Goal: Navigation & Orientation: Find specific page/section

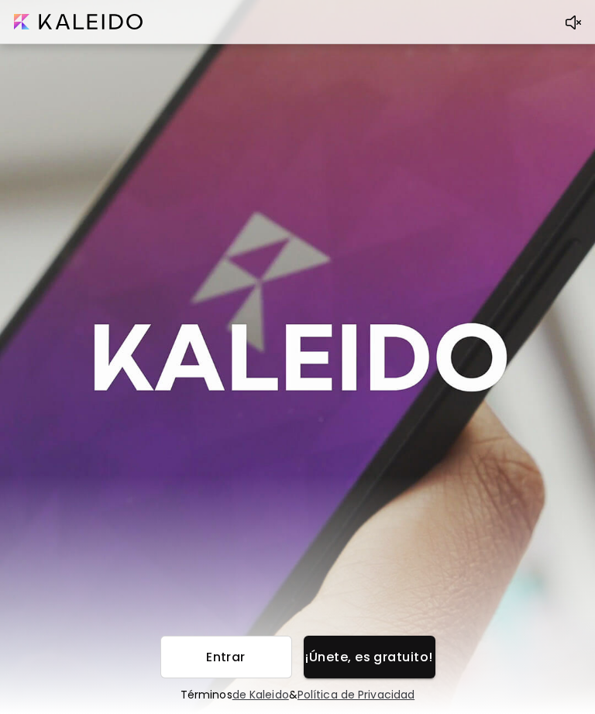
click at [26, 21] on input "image" at bounding box center [78, 21] width 129 height 15
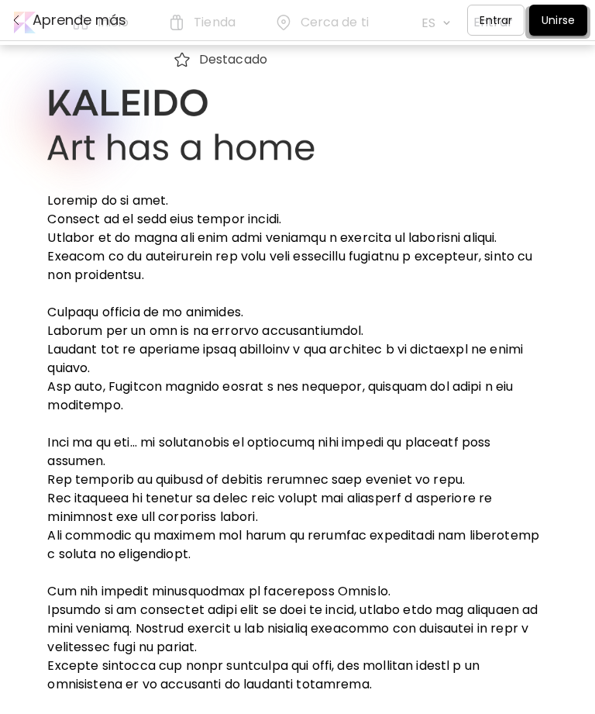
click at [502, 21] on p "Entrar" at bounding box center [496, 20] width 33 height 16
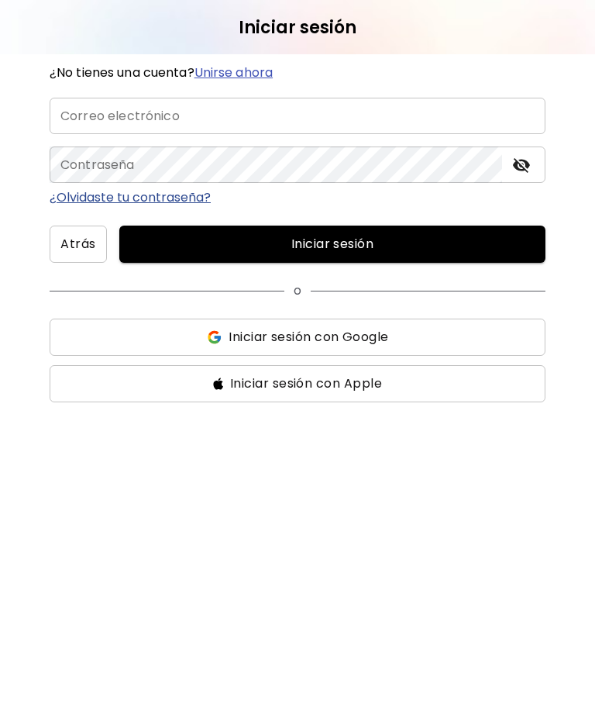
click at [455, 111] on input "email" at bounding box center [298, 116] width 496 height 36
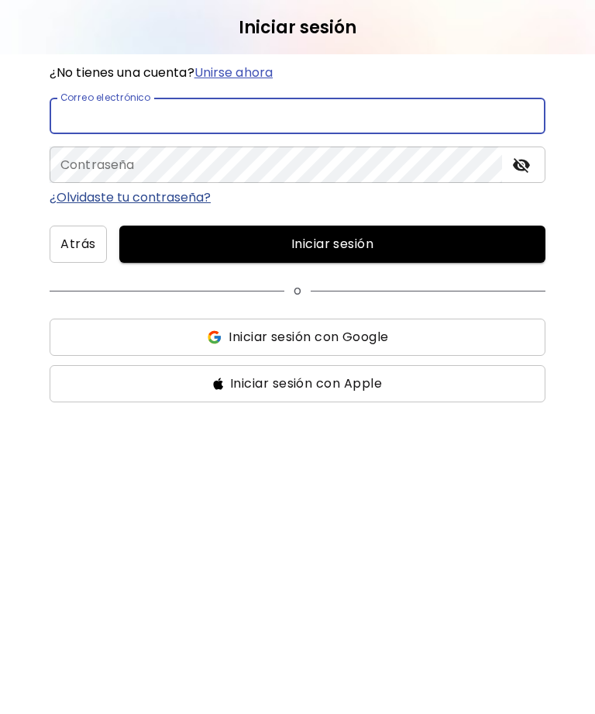
type input "**********"
click at [332, 244] on button "Iniciar sesión" at bounding box center [332, 243] width 426 height 37
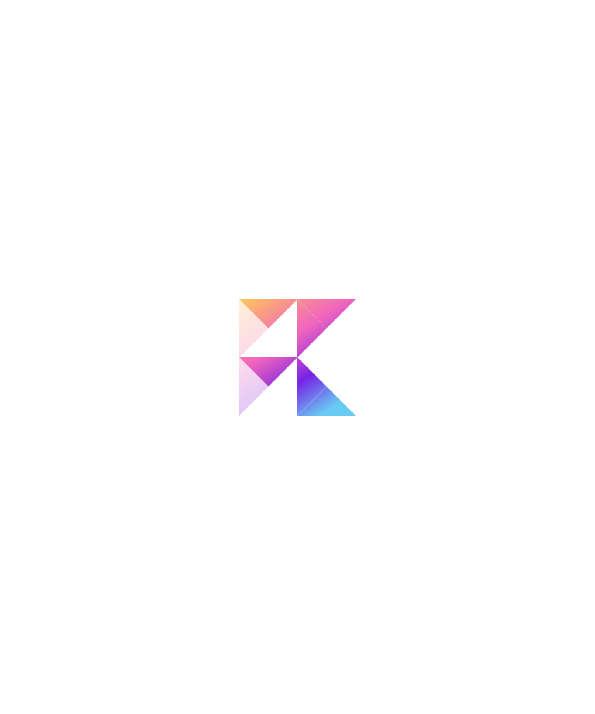
click at [523, 166] on div at bounding box center [297, 357] width 595 height 714
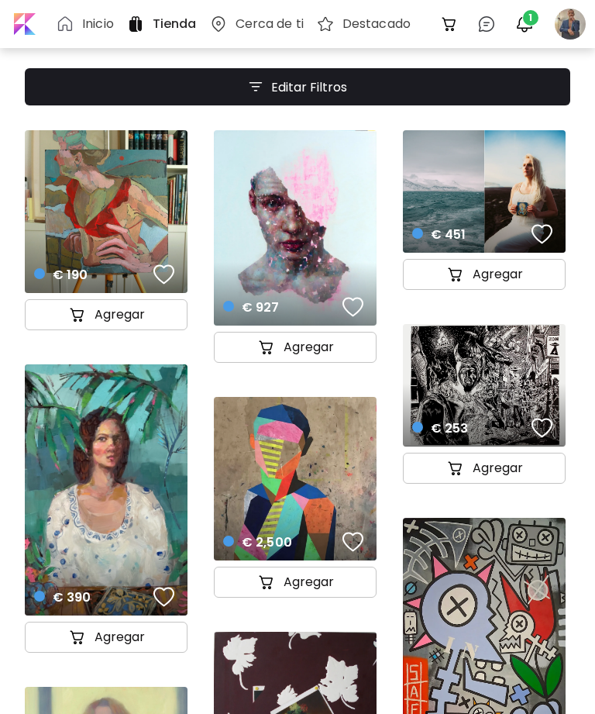
click at [532, 20] on span "1" at bounding box center [530, 17] width 15 height 15
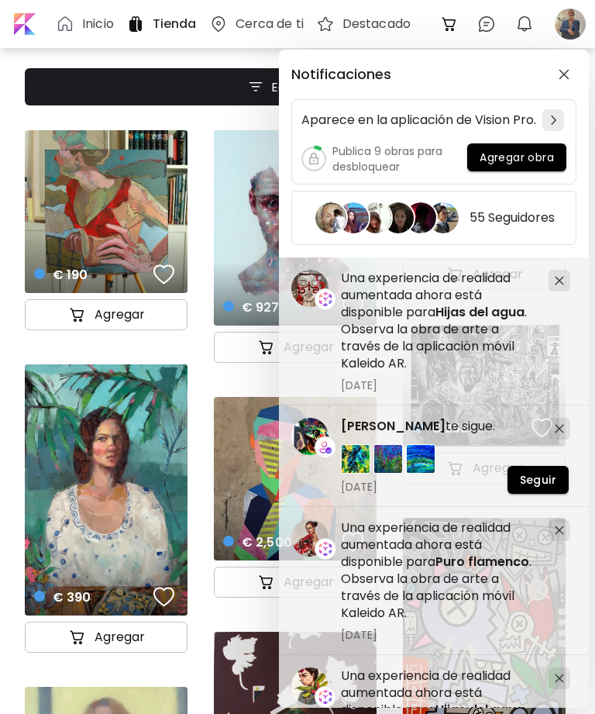
click at [560, 17] on div "Notificaciones Aparece en la aplicación de Vision Pro. Publica 9 obras para des…" at bounding box center [297, 357] width 595 height 714
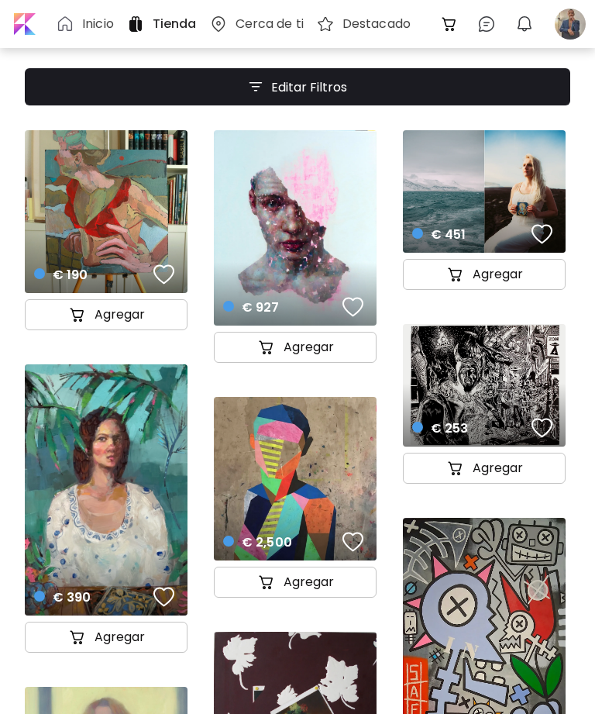
click at [566, 14] on div at bounding box center [570, 24] width 34 height 34
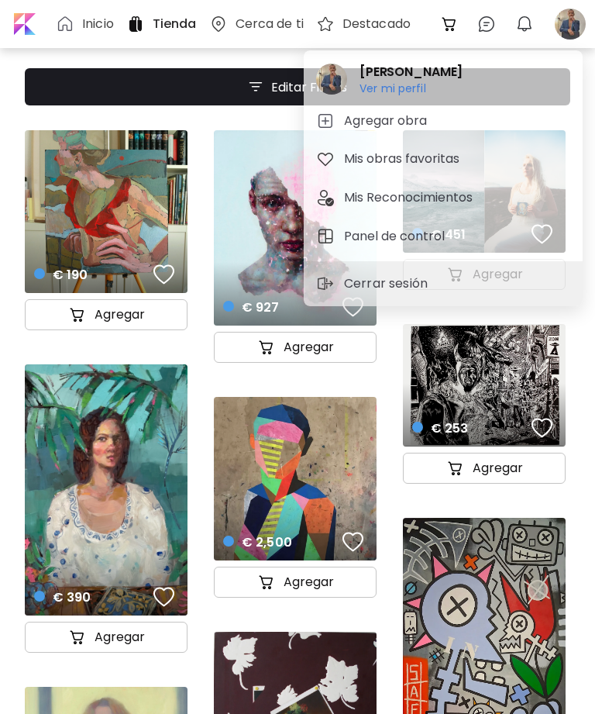
click at [463, 84] on h6 "Ver mi perfil" at bounding box center [410, 88] width 103 height 14
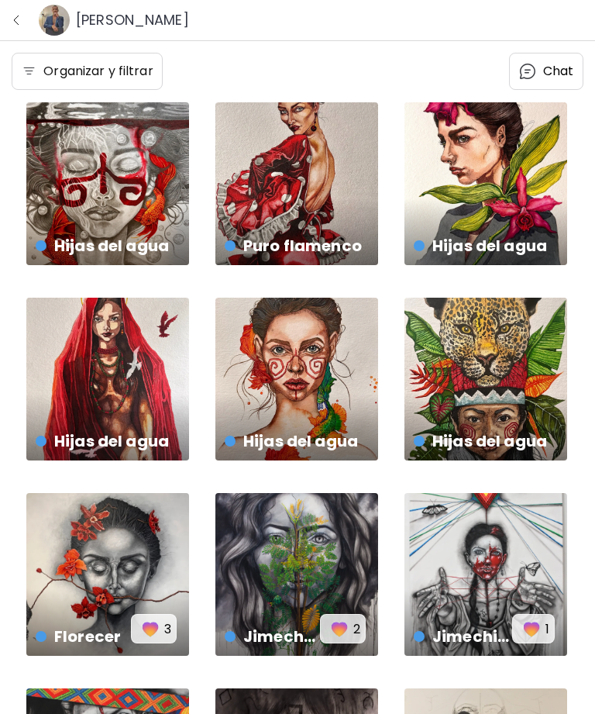
click at [173, 15] on h6 "[PERSON_NAME]" at bounding box center [132, 20] width 113 height 19
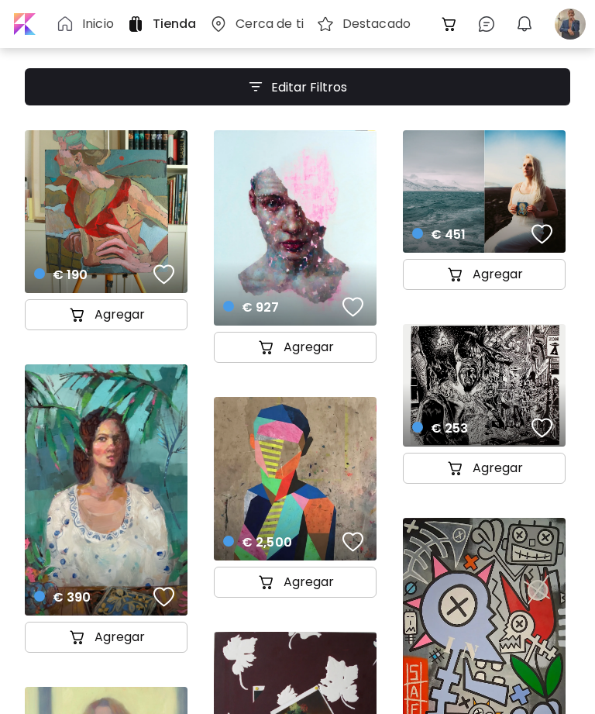
click at [566, 27] on div at bounding box center [570, 24] width 34 height 34
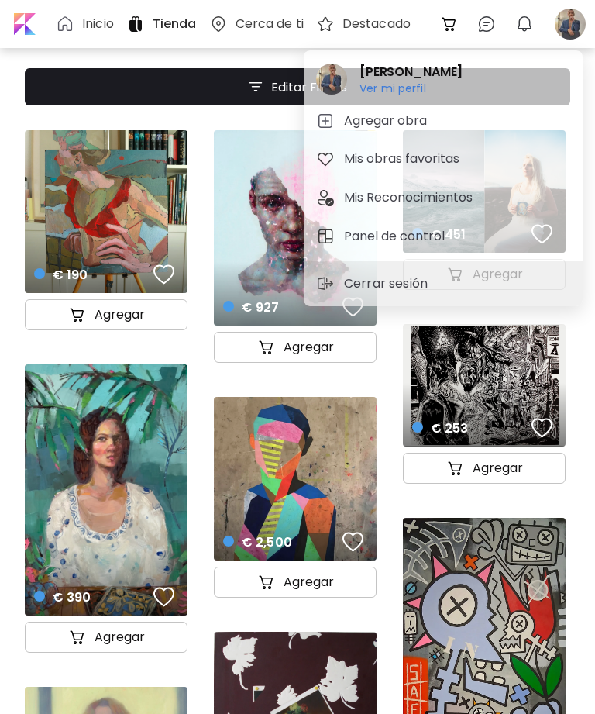
click at [452, 95] on h6 "Ver mi perfil" at bounding box center [410, 88] width 103 height 14
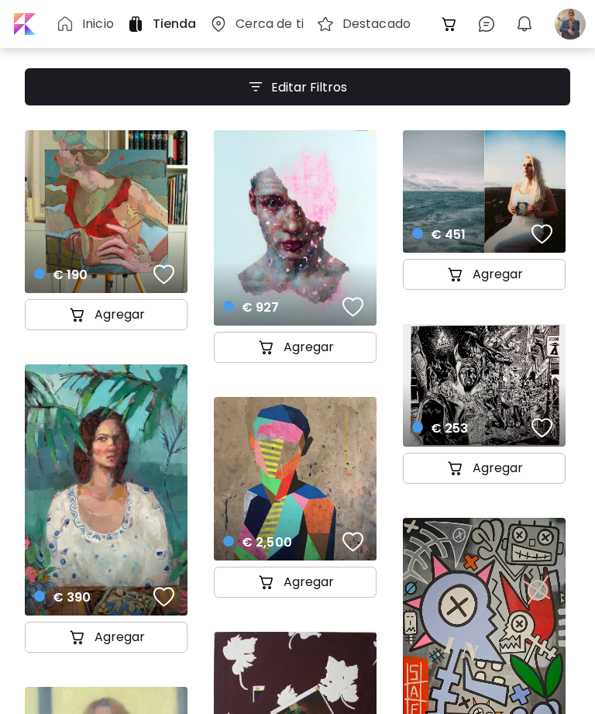
click at [574, 12] on div at bounding box center [570, 24] width 34 height 34
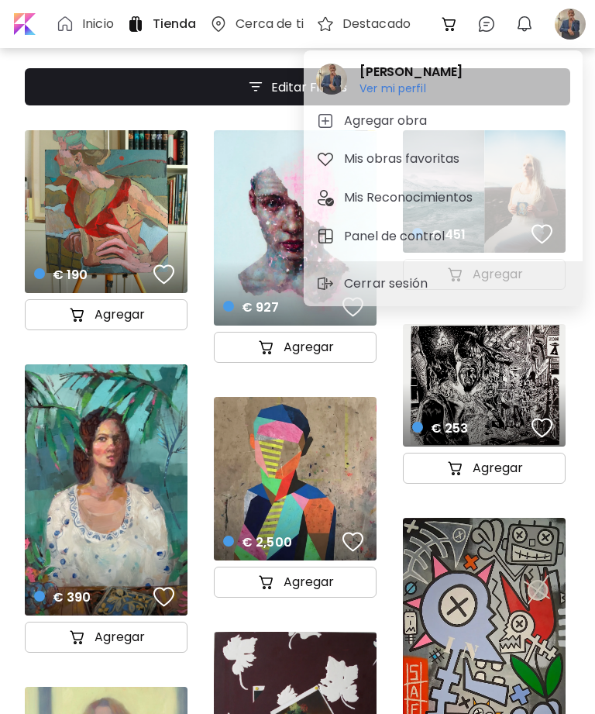
click at [392, 85] on h6 "Ver mi perfil" at bounding box center [410, 88] width 103 height 14
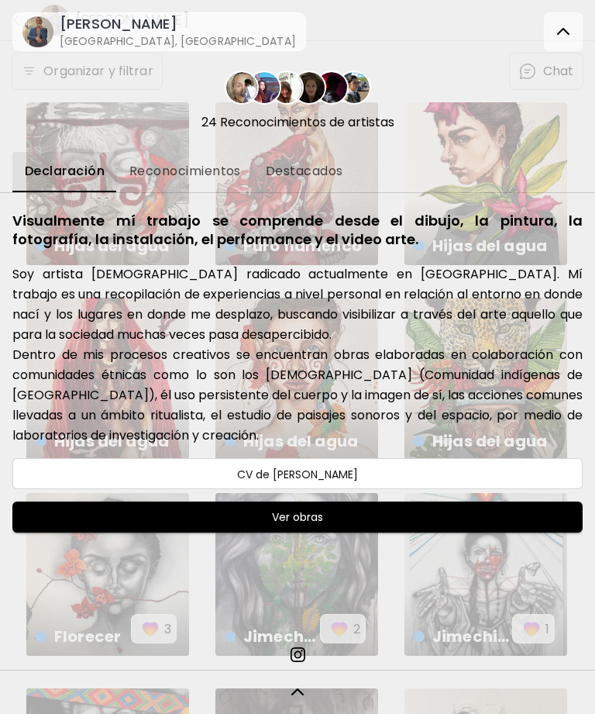
click at [358, 471] on h6 "CV de [PERSON_NAME]" at bounding box center [298, 474] width 538 height 19
click at [359, 517] on span "Ver obras" at bounding box center [297, 516] width 539 height 19
